Goal: Information Seeking & Learning: Learn about a topic

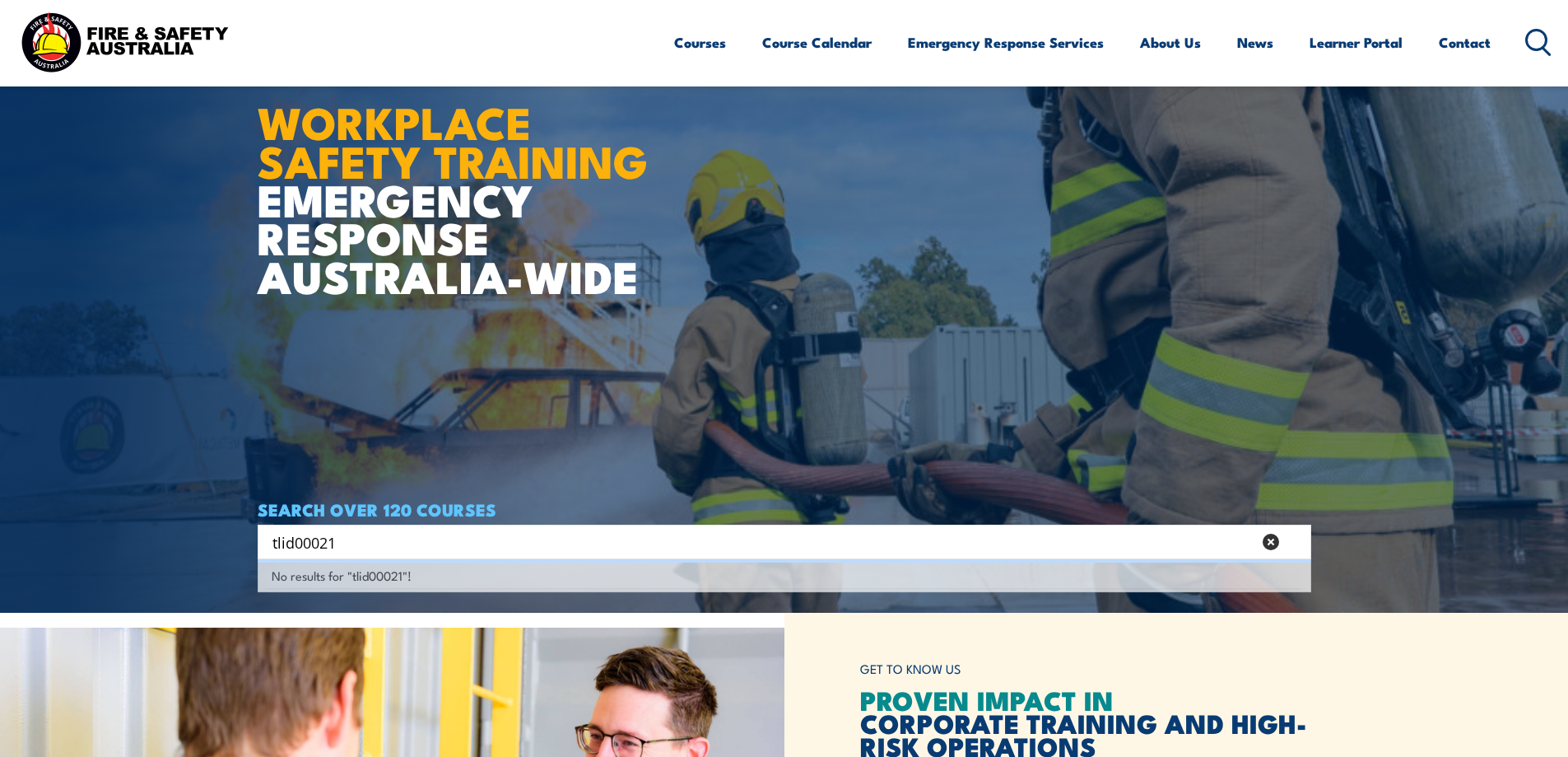
scroll to position [165, 0]
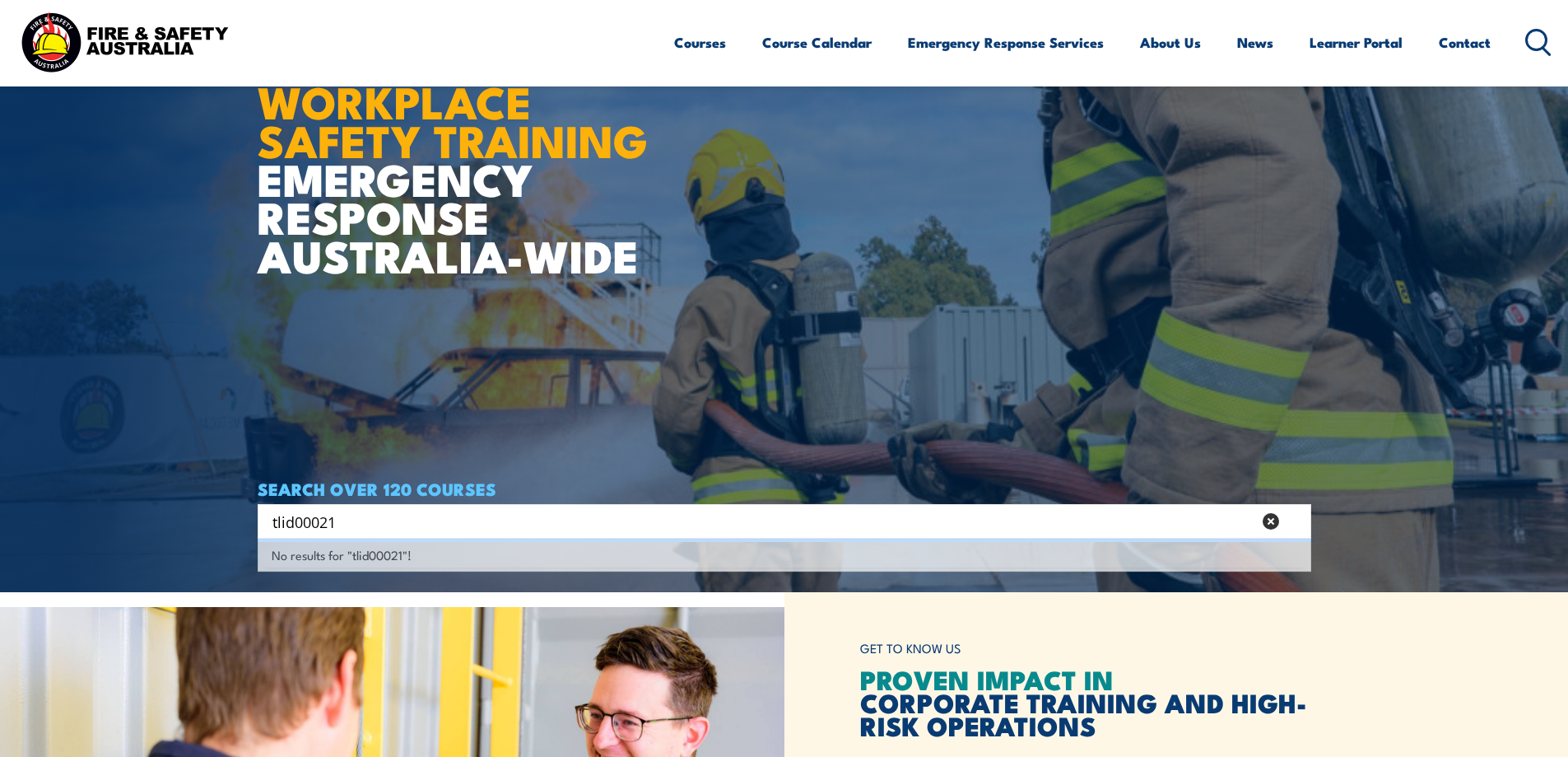
type input "tlid00021"
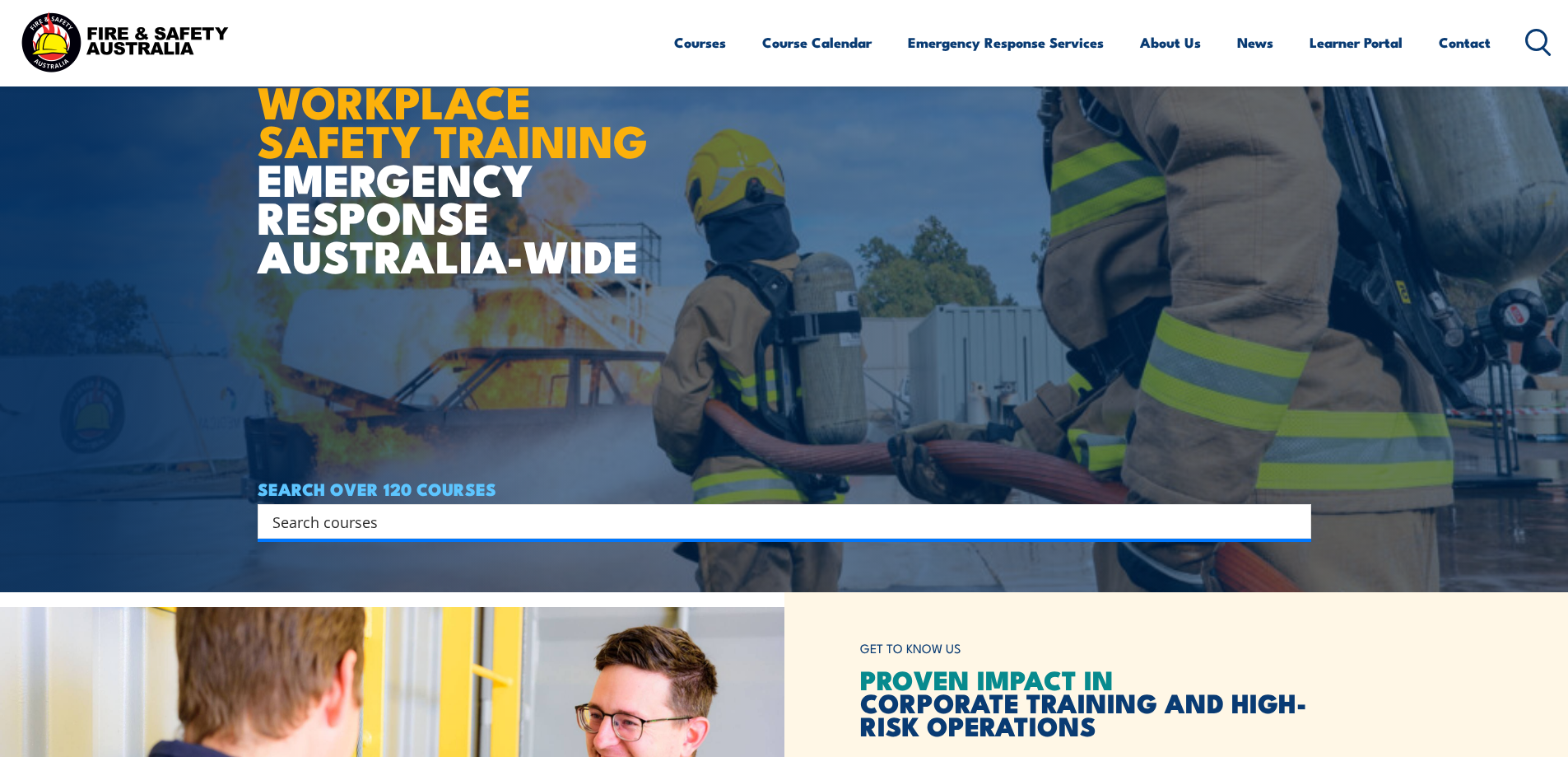
click at [372, 525] on input "Search input" at bounding box center [774, 521] width 1003 height 25
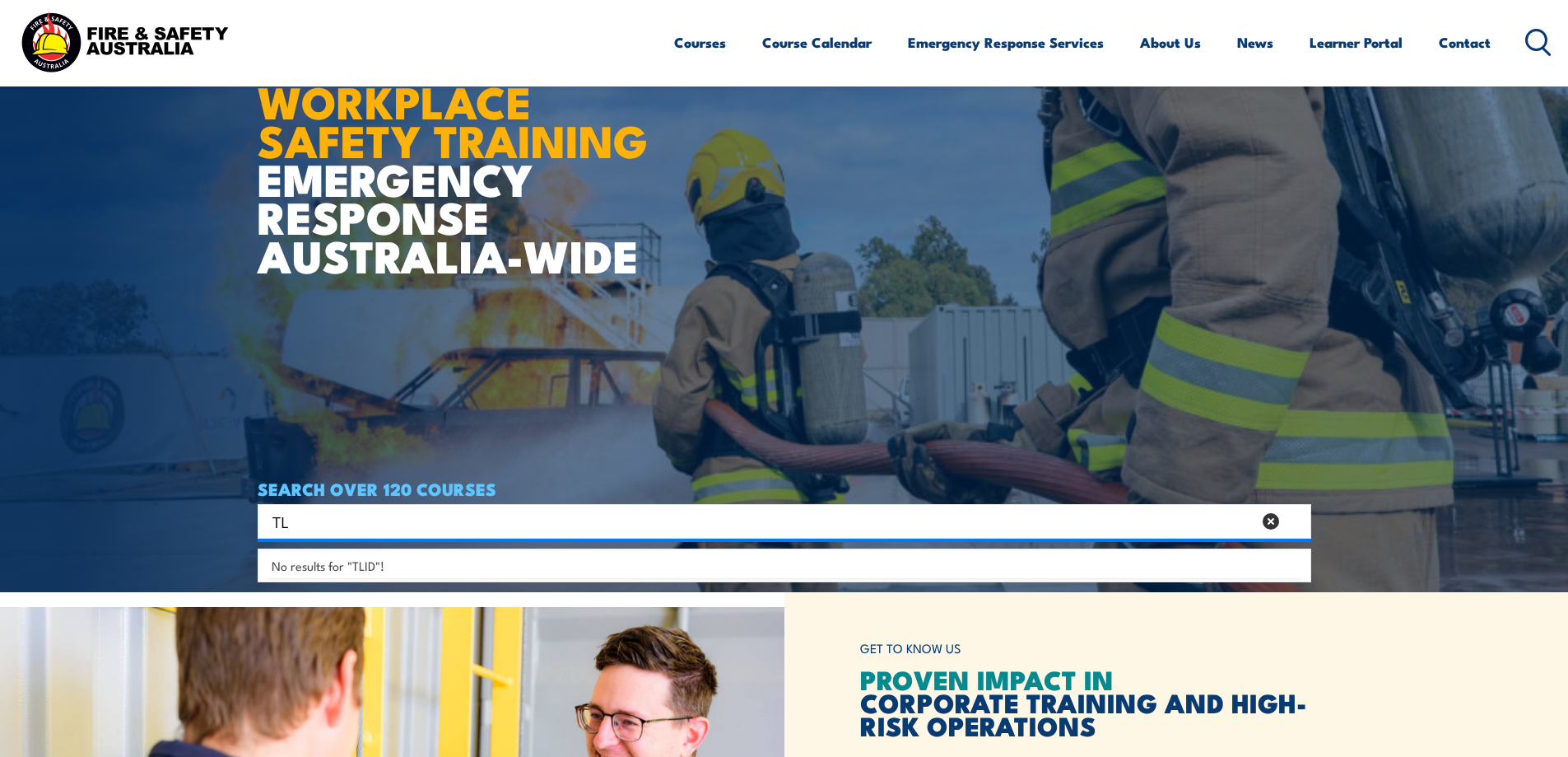
type input "T"
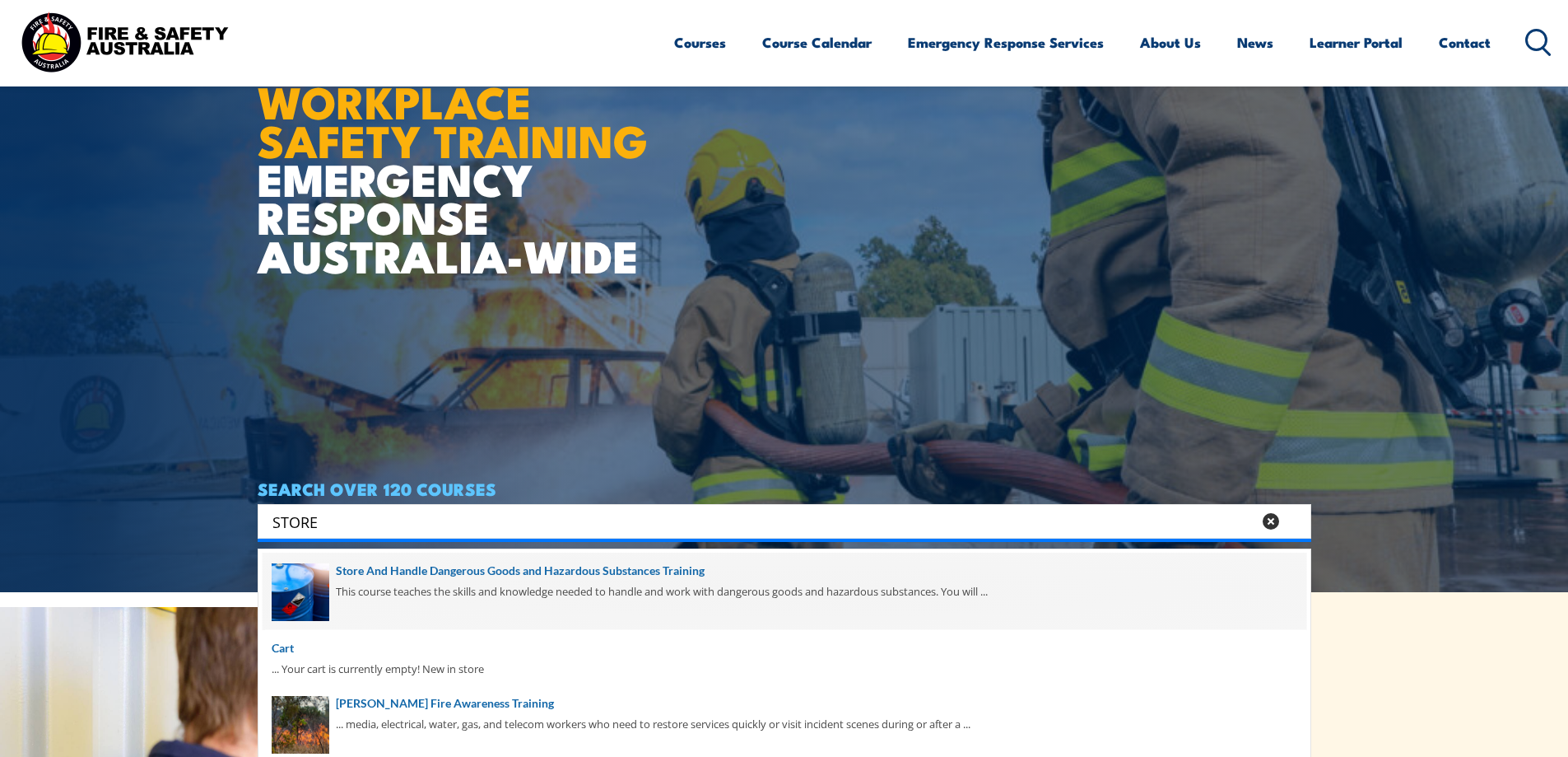
type input "STORE"
click at [484, 577] on span at bounding box center [785, 591] width 1044 height 77
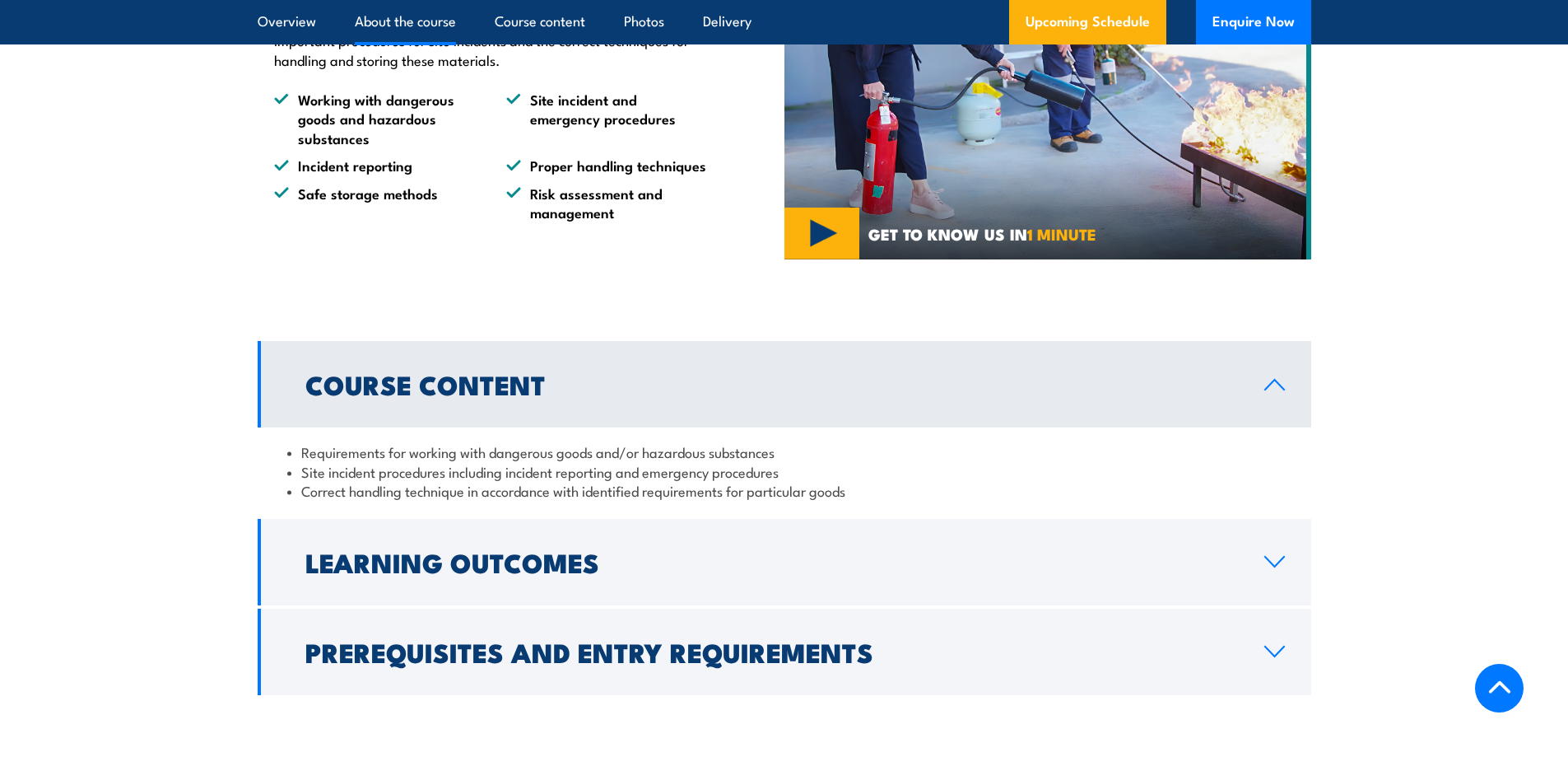
scroll to position [1235, 0]
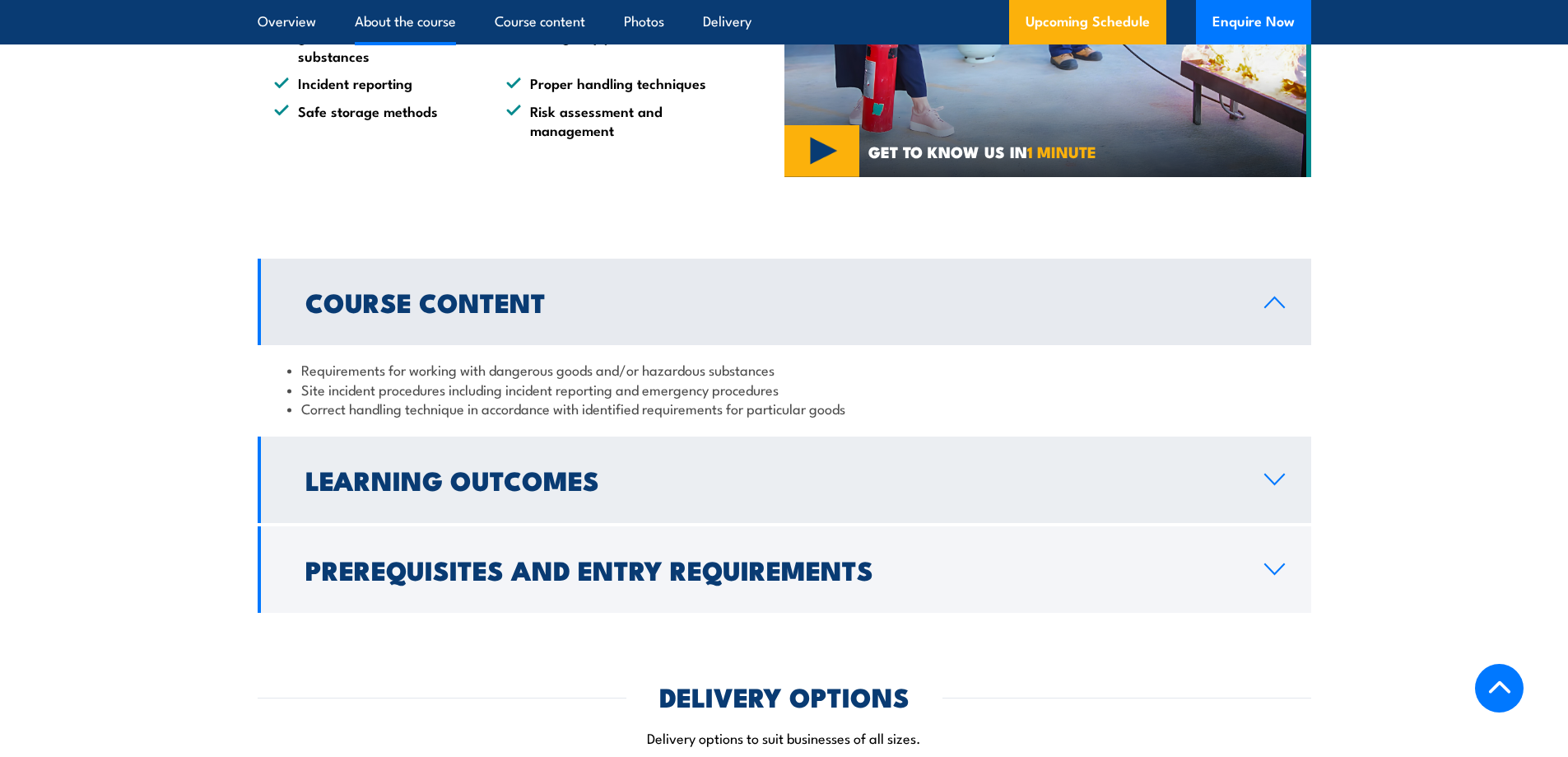
click at [872, 491] on h2 "Learning Outcomes" at bounding box center [771, 479] width 932 height 23
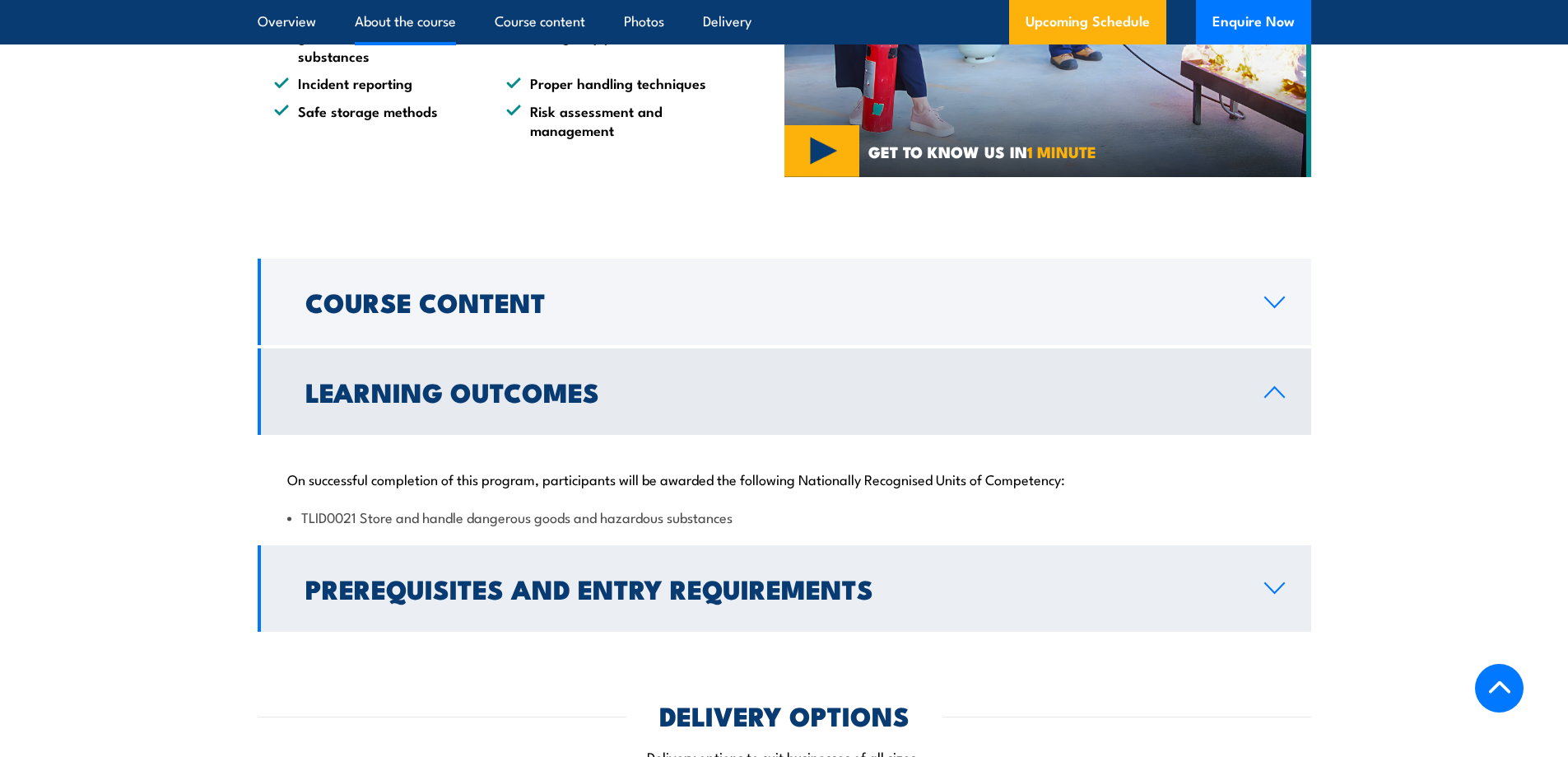
click at [922, 612] on link "Prerequisites and Entry Requirements" at bounding box center [785, 588] width 1054 height 87
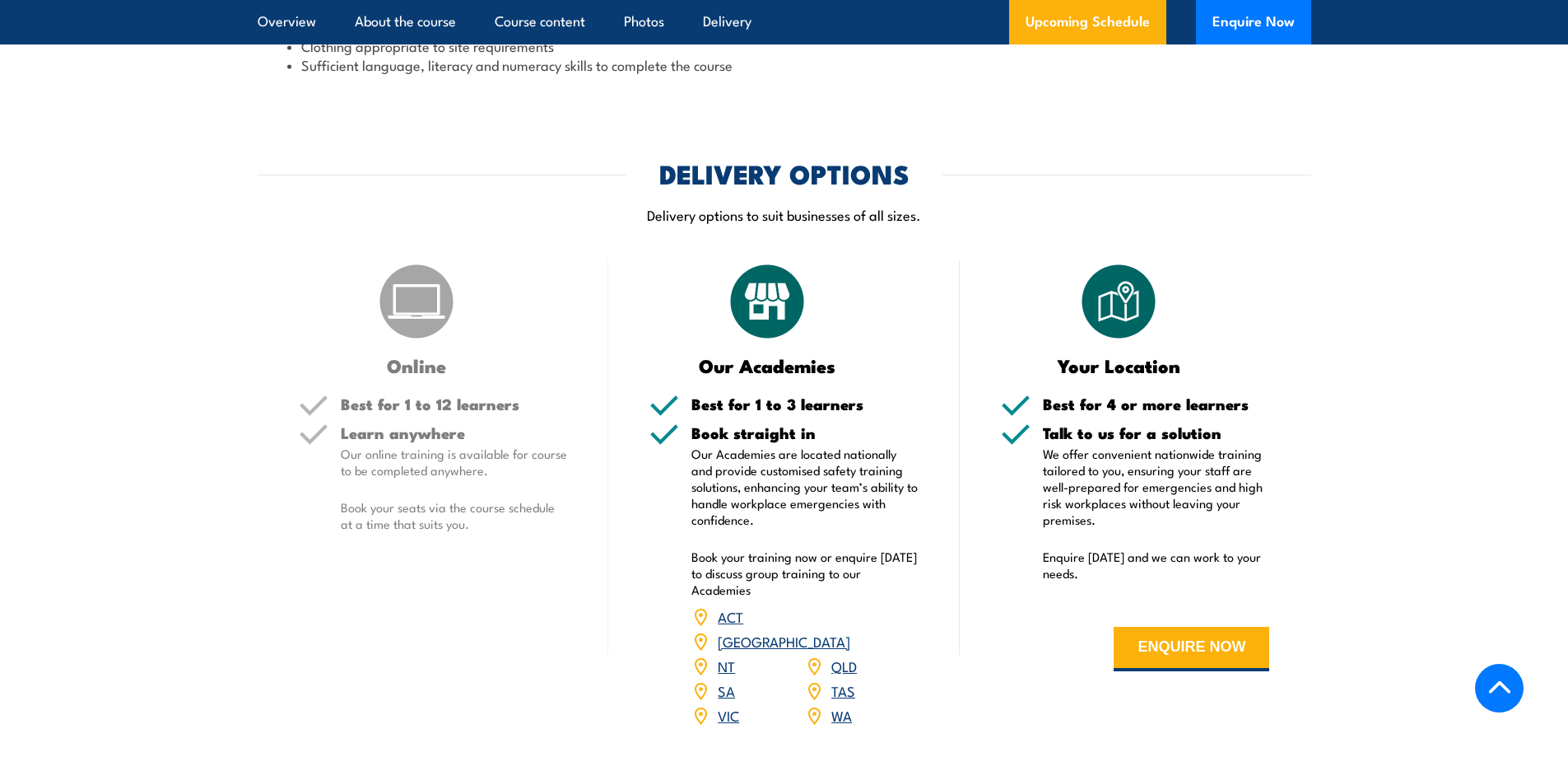
scroll to position [1894, 0]
